Goal: Navigation & Orientation: Find specific page/section

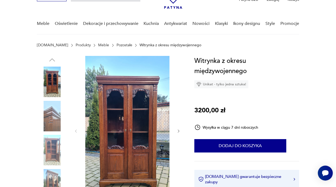
scroll to position [27, 0]
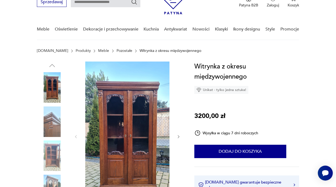
click at [98, 50] on link "Meble" at bounding box center [103, 51] width 11 height 4
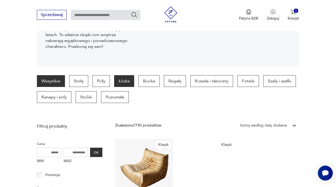
scroll to position [115, 0]
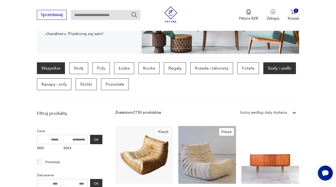
click at [286, 71] on p "Szafy i szafki" at bounding box center [279, 68] width 33 height 12
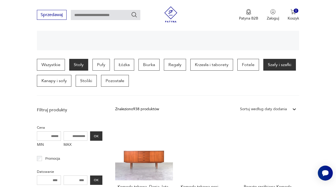
scroll to position [88, 0]
